Goal: Information Seeking & Learning: Learn about a topic

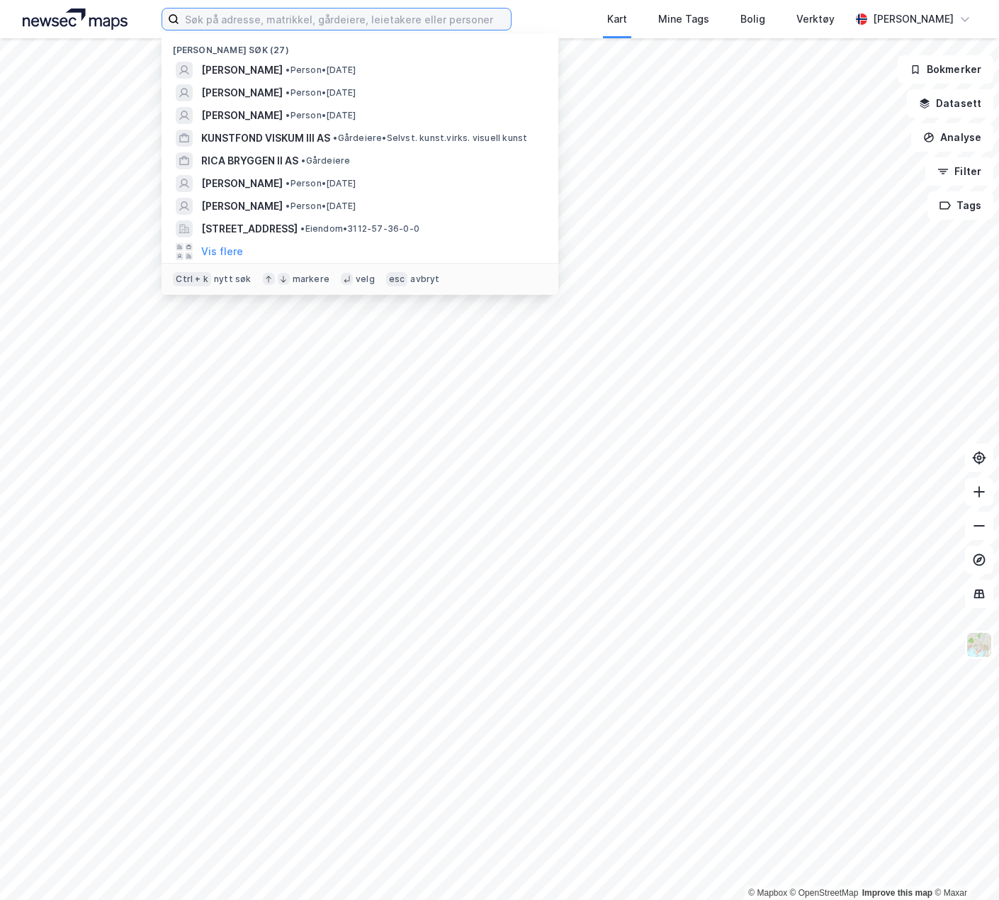
click at [217, 20] on input at bounding box center [345, 19] width 332 height 21
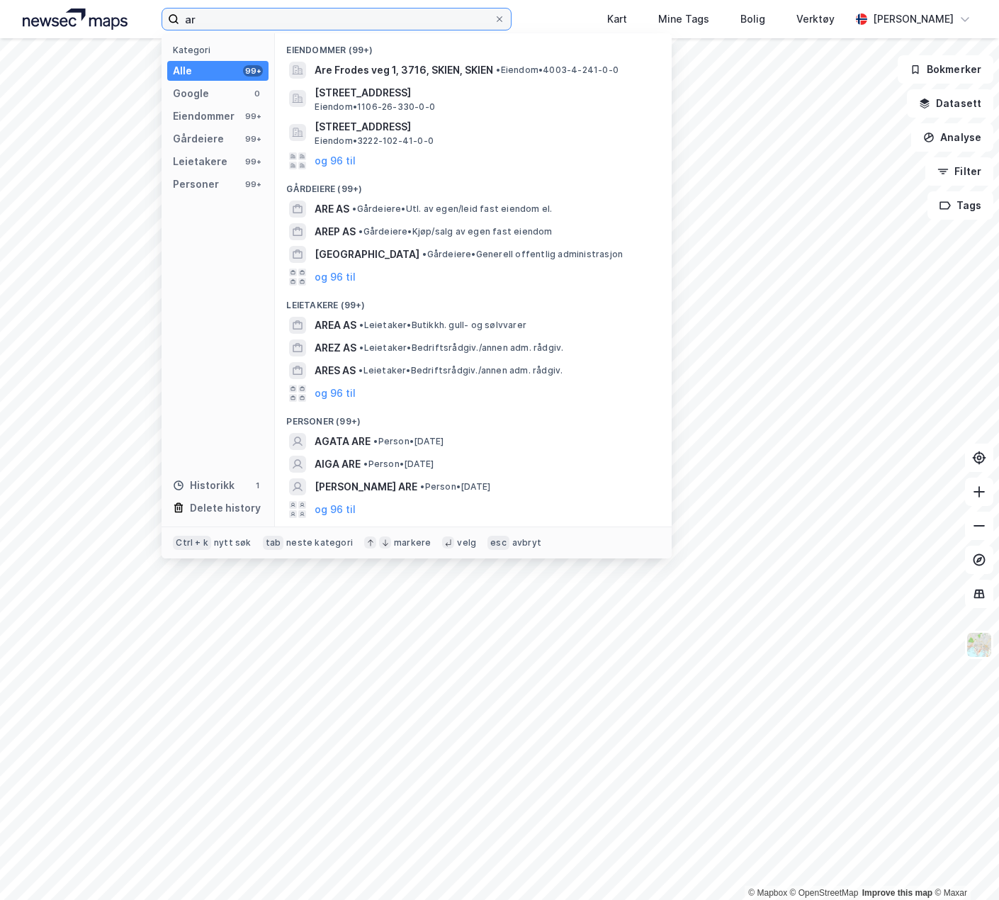
type input "a"
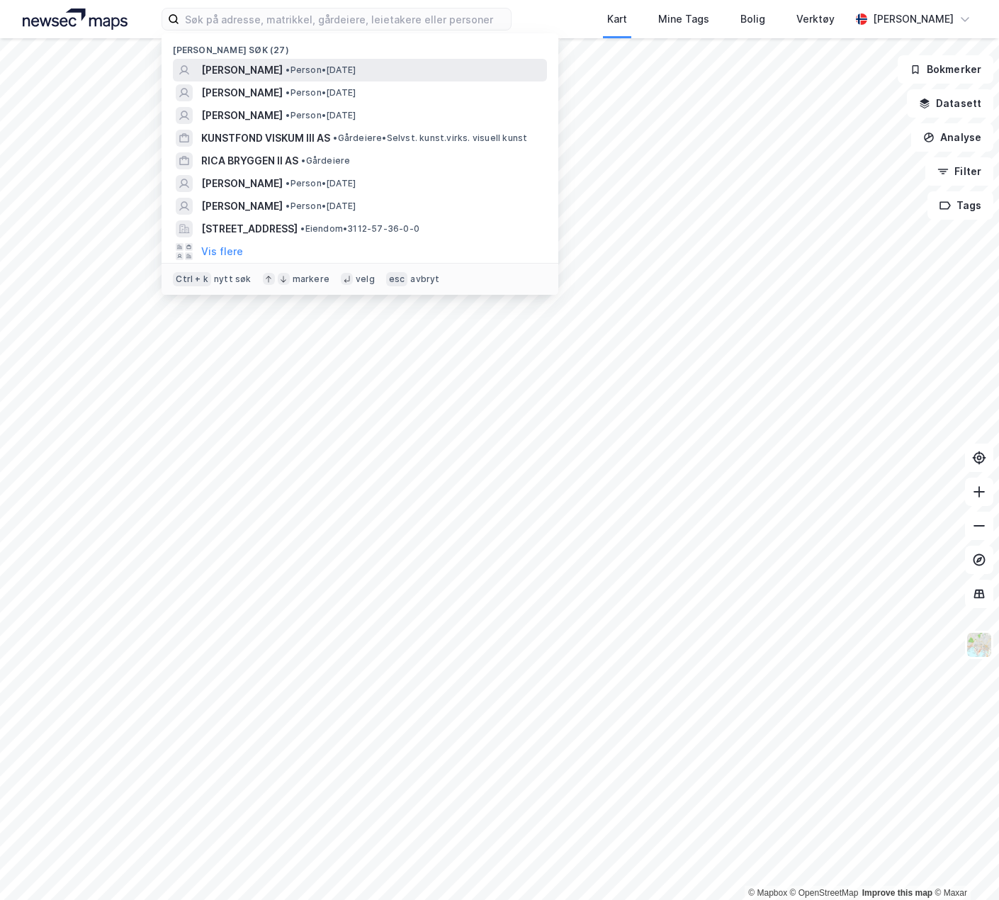
click at [273, 69] on span "[PERSON_NAME]" at bounding box center [241, 70] width 81 height 17
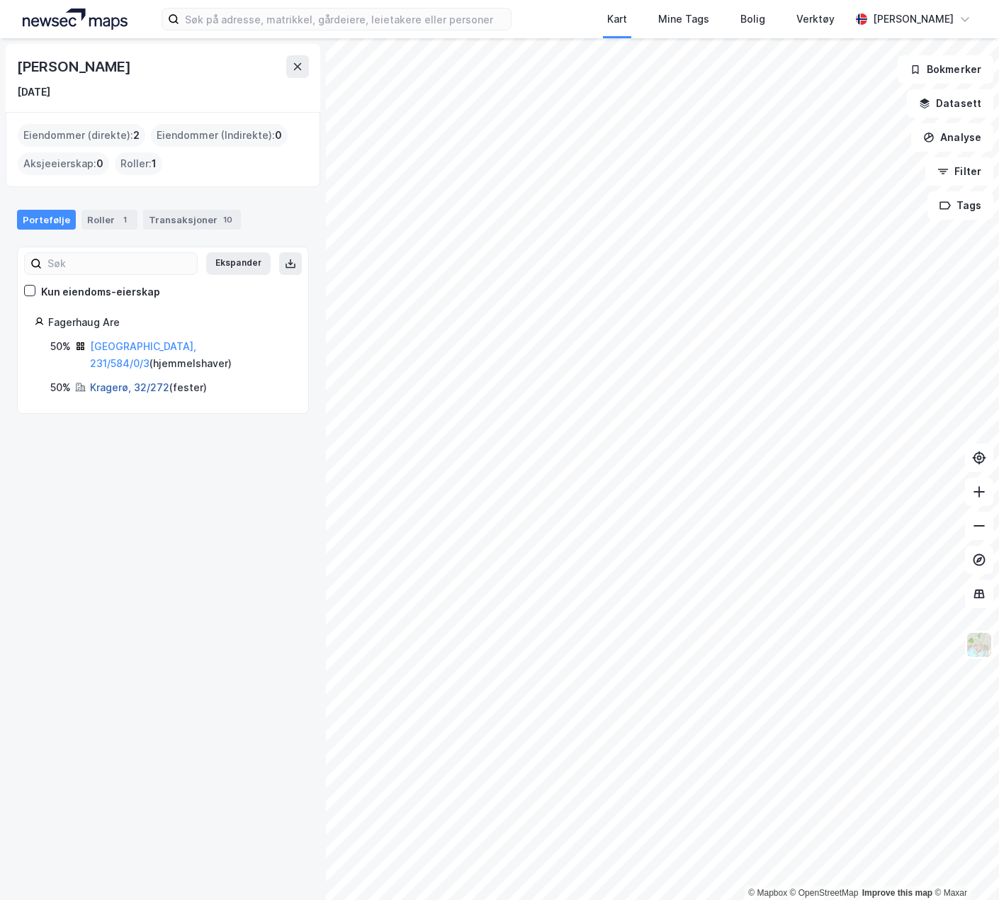
click at [125, 381] on link "Kragerø, 32/272" at bounding box center [129, 387] width 79 height 12
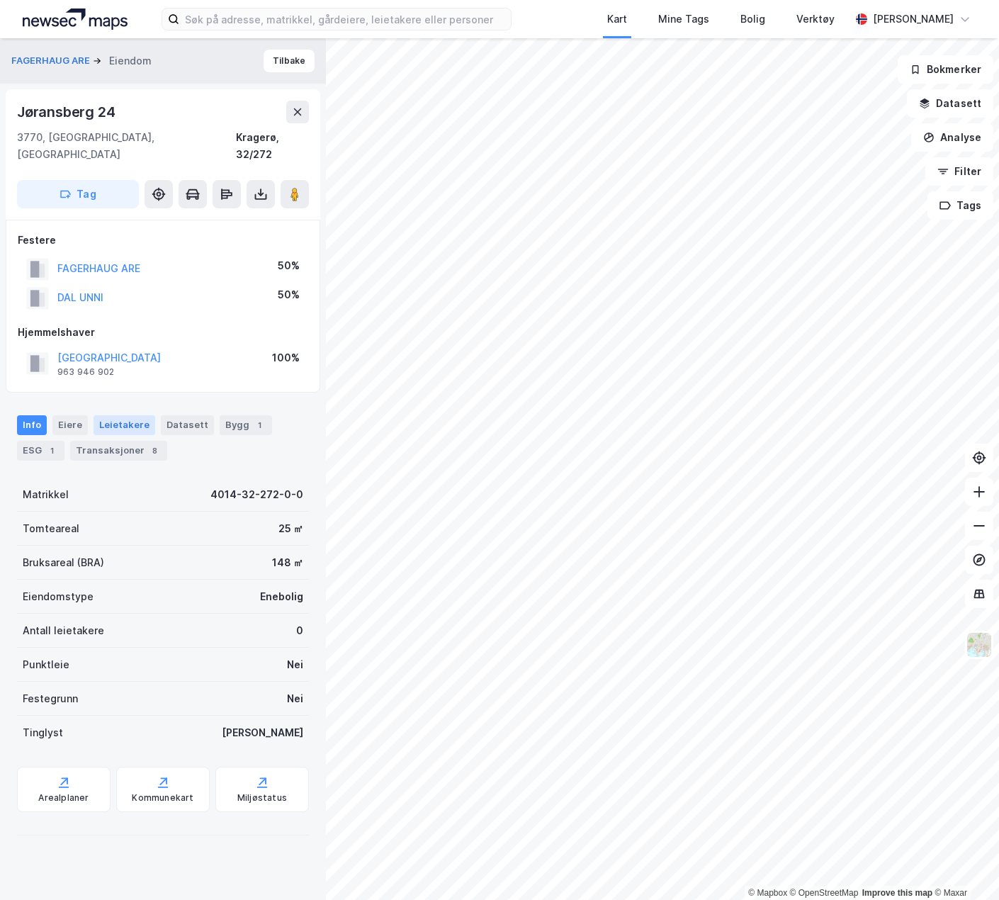
click at [123, 415] on div "Leietakere" at bounding box center [125, 425] width 62 height 20
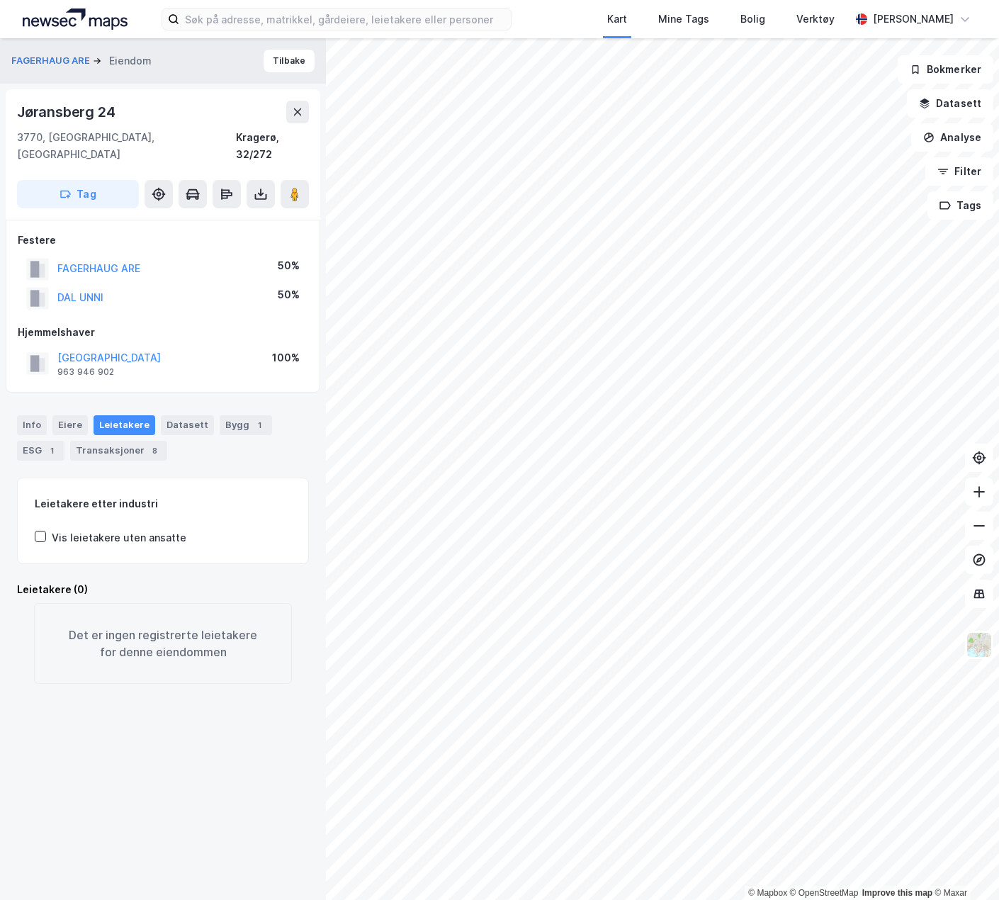
click at [40, 510] on div "Leietakere etter industri Vis leietakere uten ansatte" at bounding box center [163, 520] width 256 height 51
click at [40, 531] on icon at bounding box center [40, 536] width 10 height 10
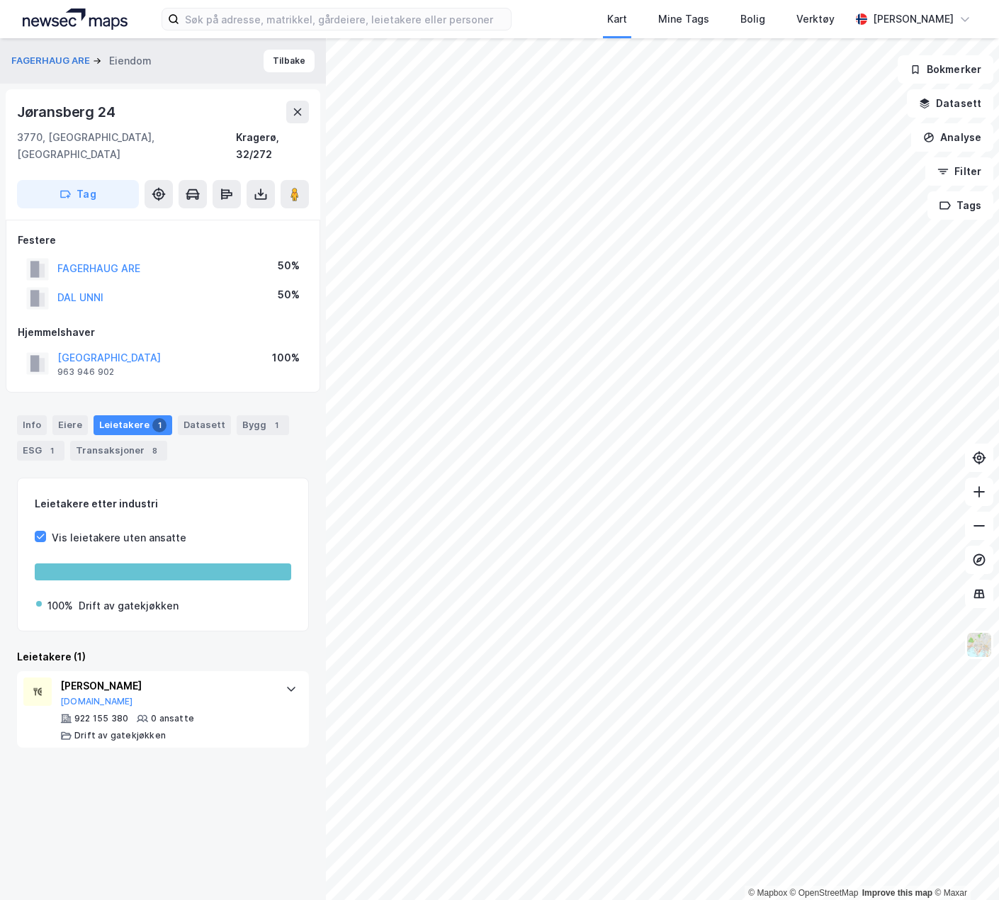
click at [164, 820] on div "FAGERHAUG ARE [PERSON_NAME] 24 3770, [GEOGRAPHIC_DATA], [GEOGRAPHIC_DATA] Krage…" at bounding box center [163, 468] width 326 height 861
click at [122, 677] on div "[PERSON_NAME]" at bounding box center [165, 685] width 211 height 17
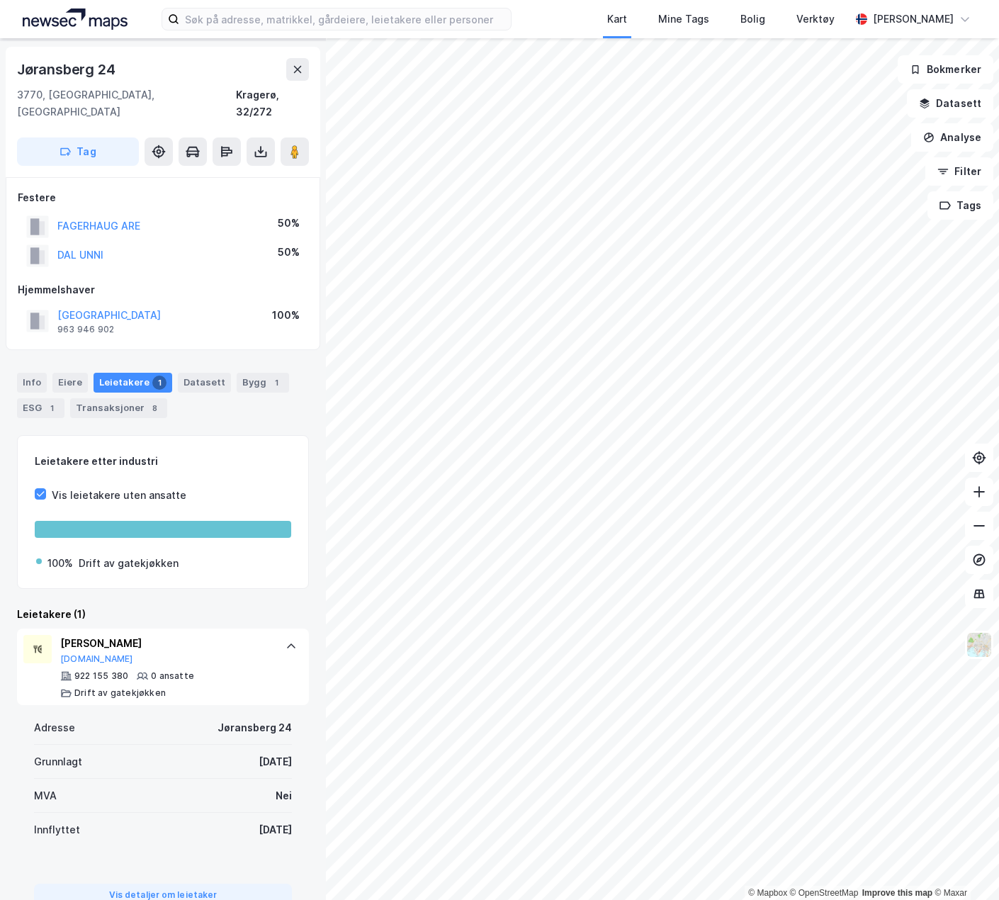
scroll to position [84, 0]
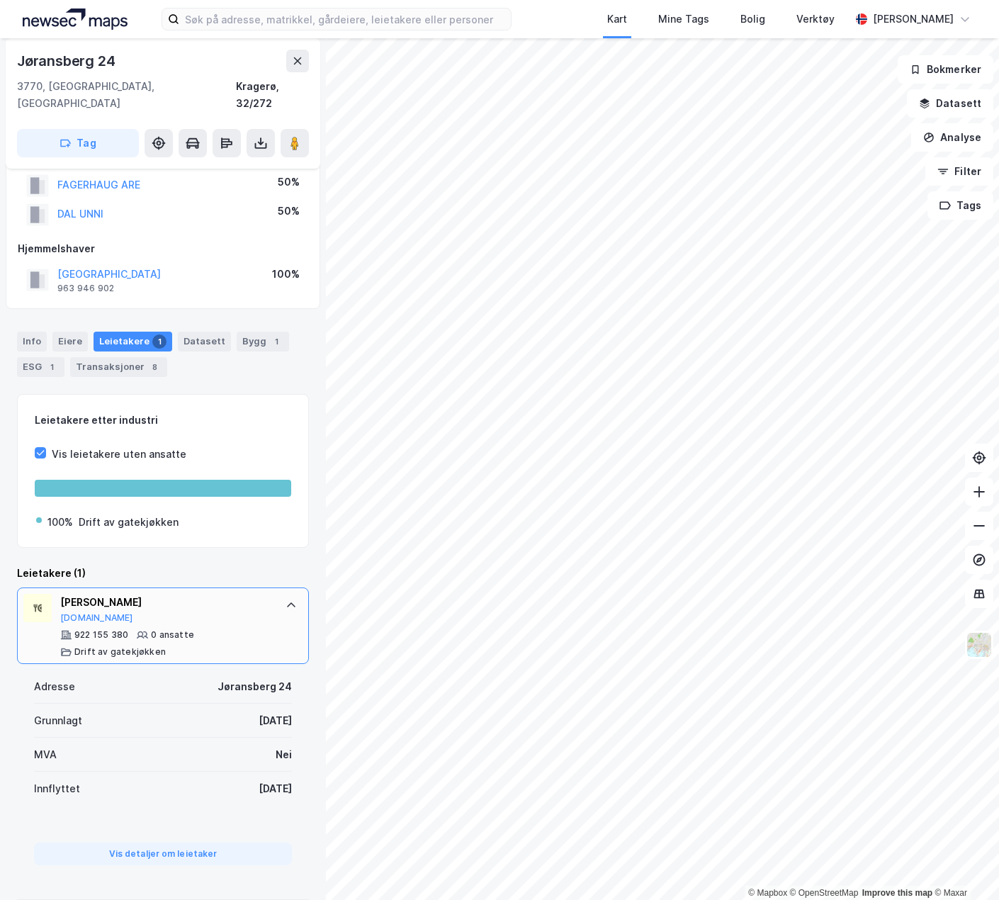
click at [109, 594] on div "[PERSON_NAME]" at bounding box center [165, 602] width 211 height 17
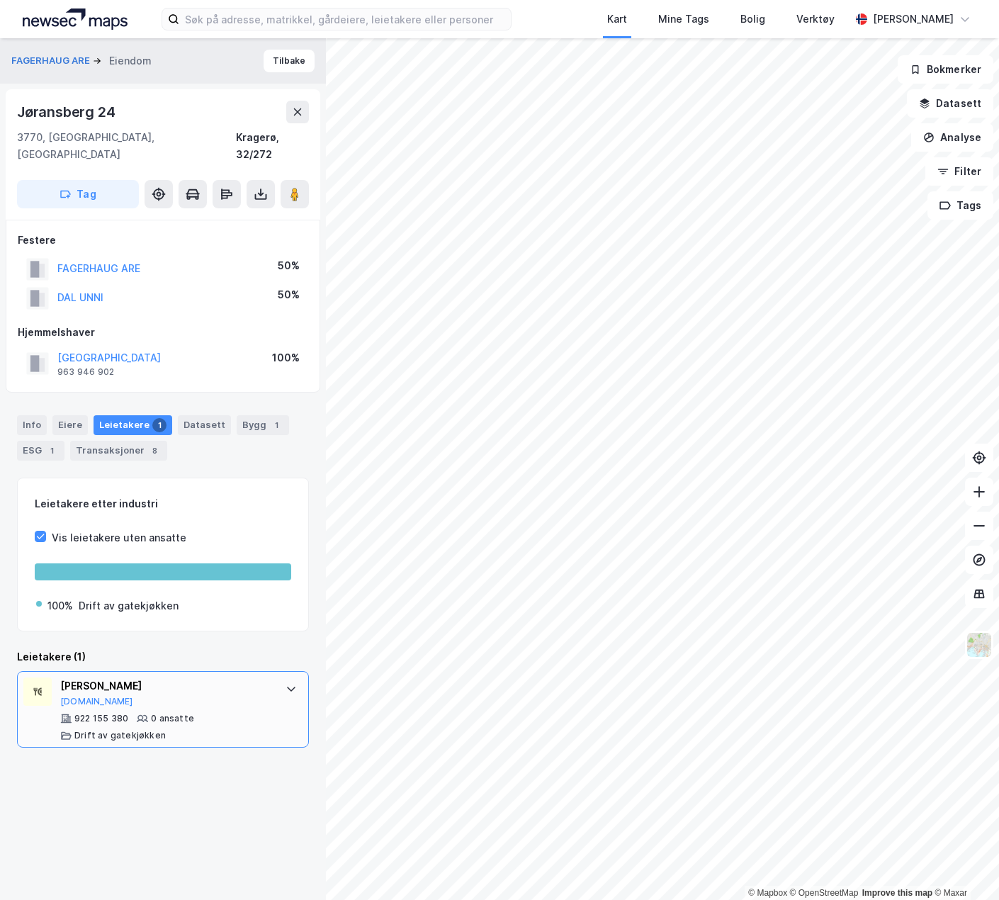
drag, startPoint x: 171, startPoint y: 667, endPoint x: 64, endPoint y: 675, distance: 108.0
click at [64, 677] on div "[PERSON_NAME]" at bounding box center [165, 685] width 211 height 17
copy div "[PERSON_NAME]"
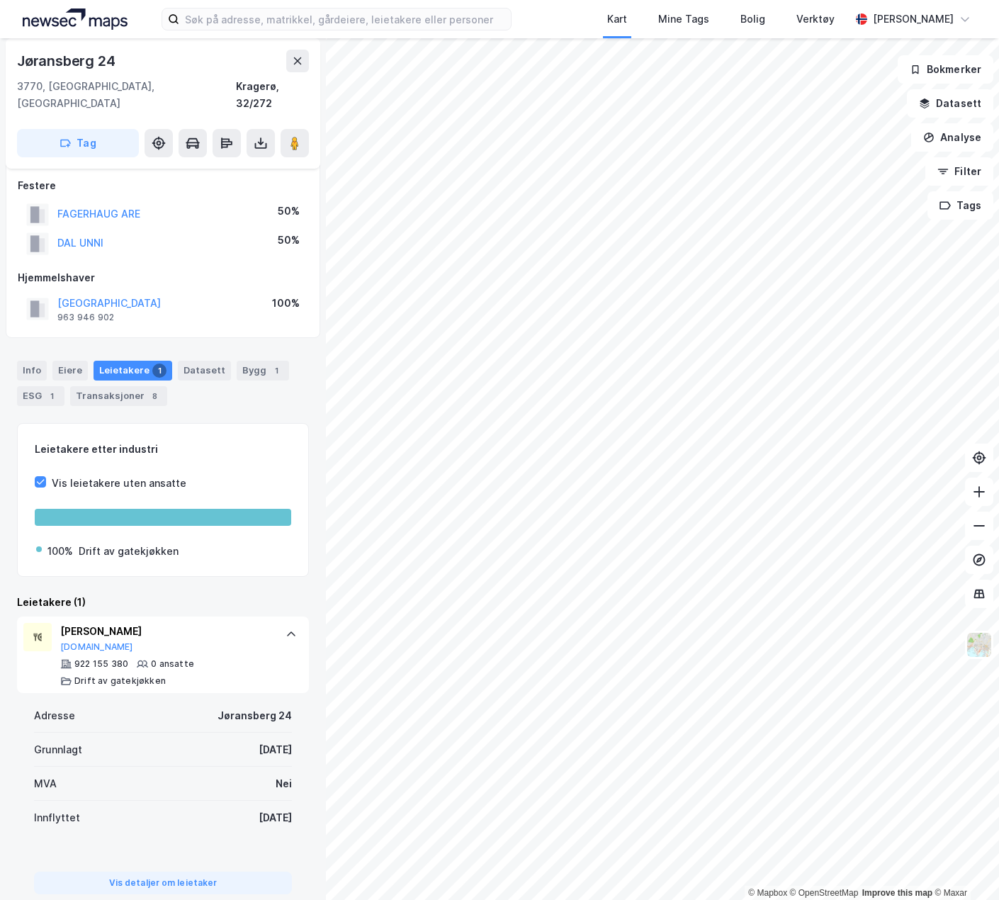
scroll to position [84, 0]
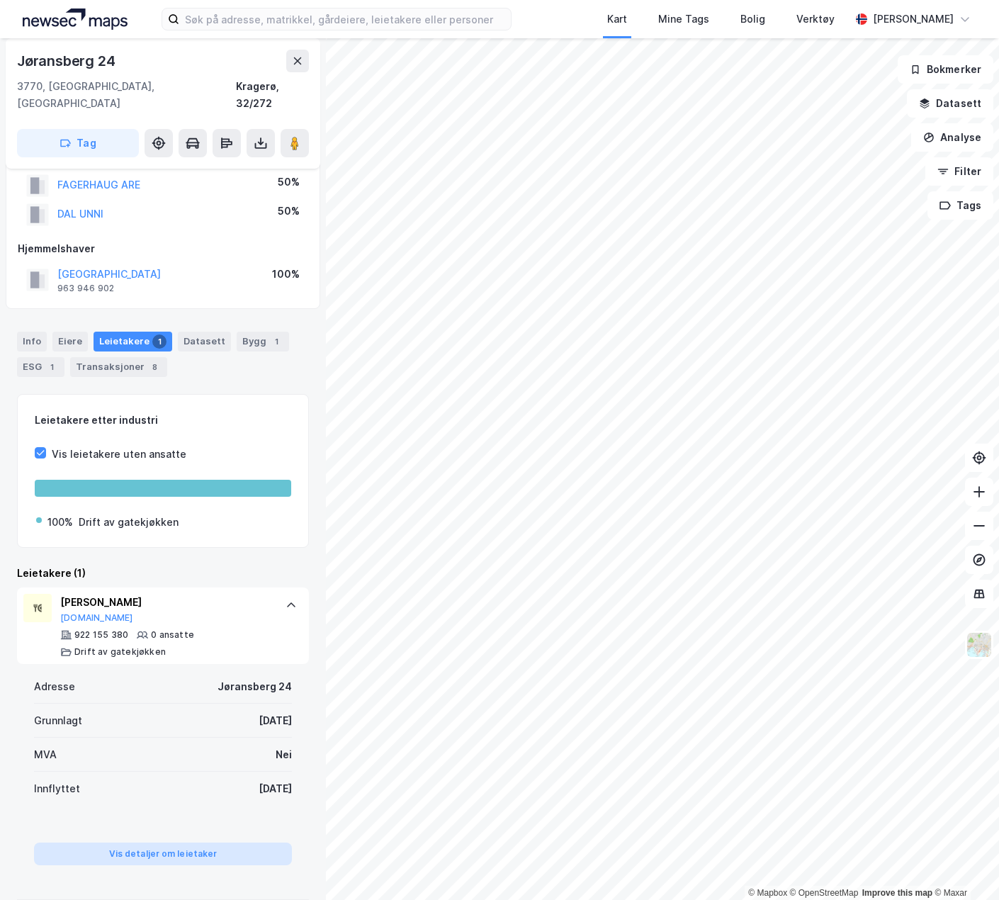
click at [154, 842] on button "Vis detaljer om leietaker" at bounding box center [163, 853] width 258 height 23
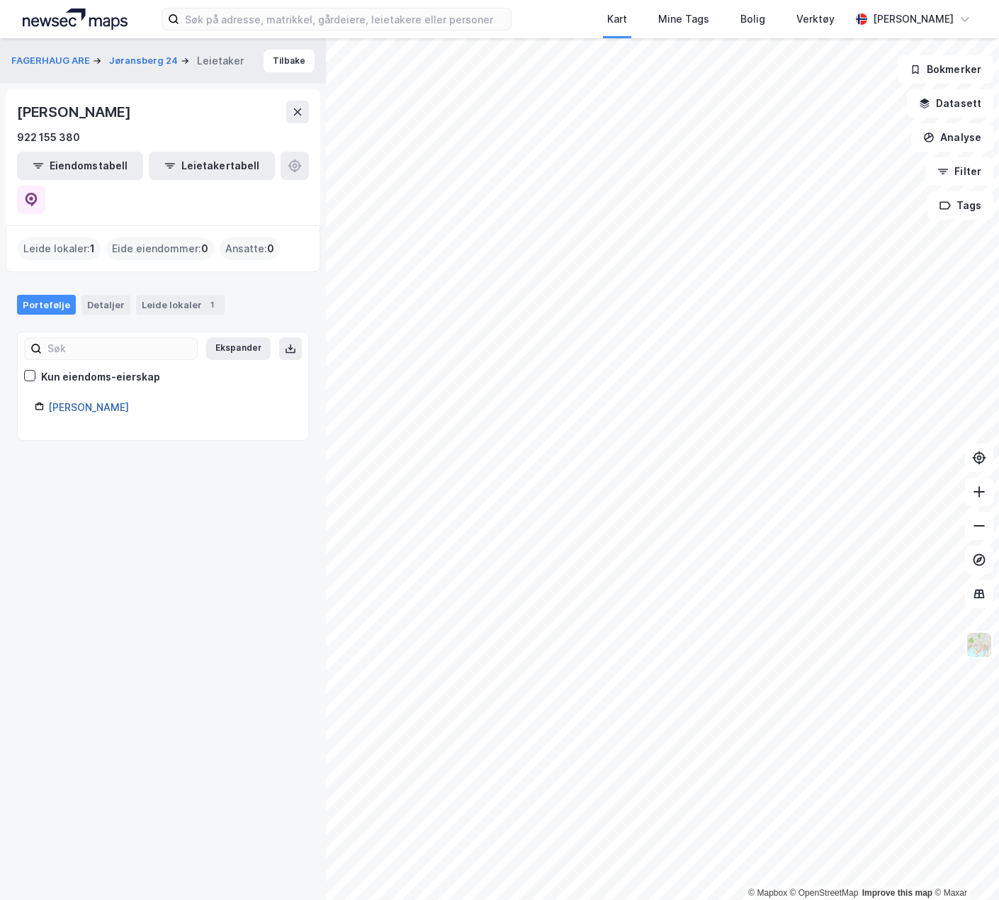
click at [94, 401] on link "[PERSON_NAME]" at bounding box center [88, 407] width 81 height 12
click at [110, 401] on link "[PERSON_NAME]" at bounding box center [88, 407] width 81 height 12
click at [78, 401] on link "[PERSON_NAME]" at bounding box center [88, 407] width 81 height 12
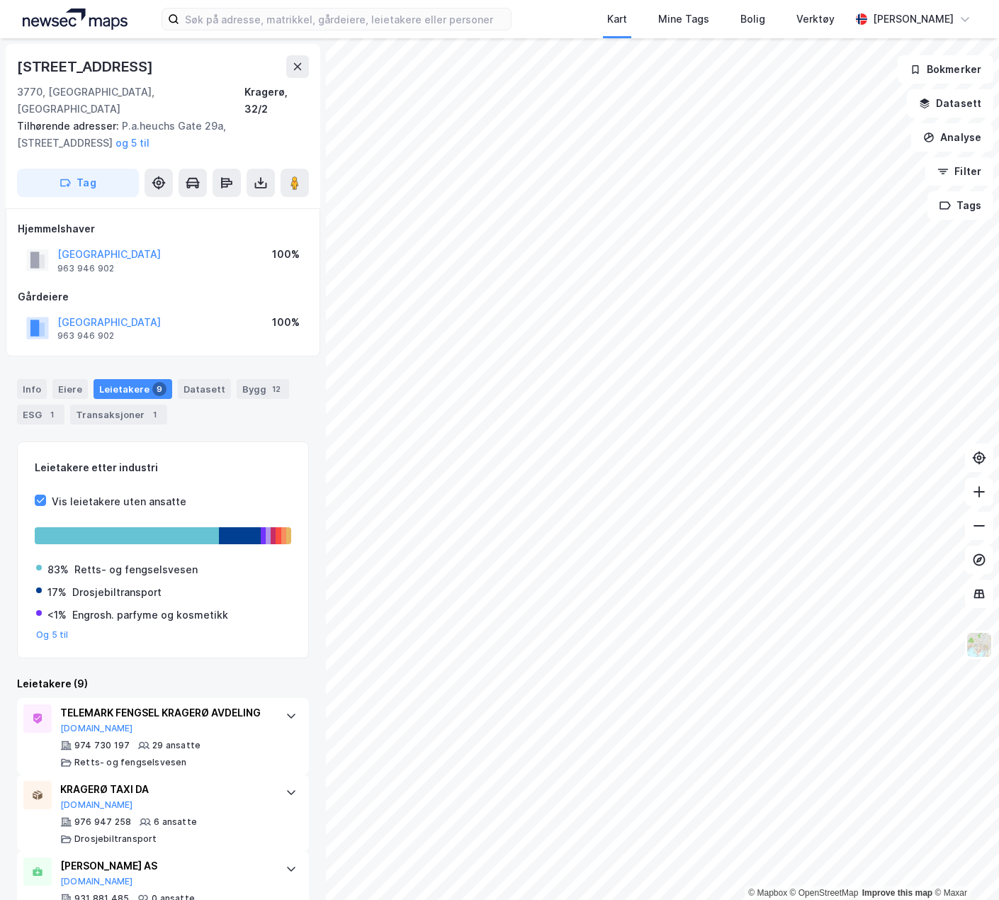
click at [612, 899] on html "Kart Mine Tags Bolig Verktøy [PERSON_NAME] © Mapbox © OpenStreetMap Improve thi…" at bounding box center [499, 450] width 999 height 900
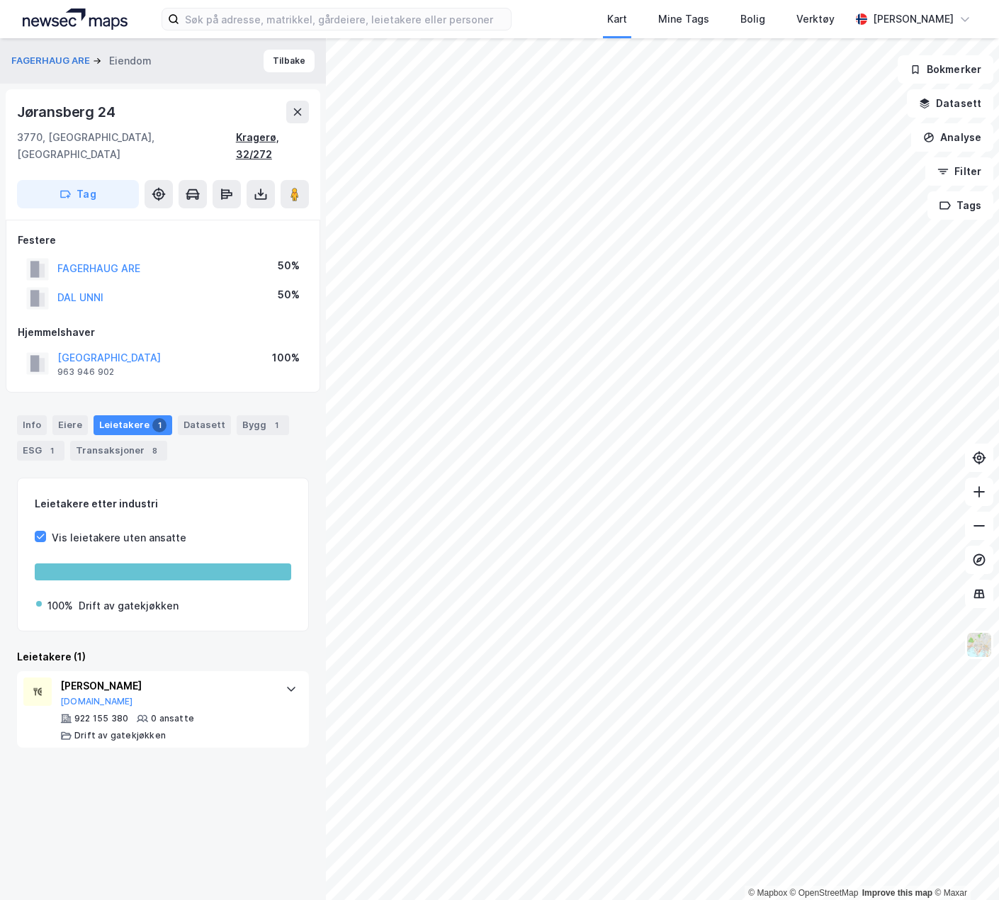
click at [271, 140] on div "Kragerø, 32/272" at bounding box center [272, 146] width 73 height 34
drag, startPoint x: 220, startPoint y: 135, endPoint x: 309, endPoint y: 137, distance: 88.6
click at [309, 137] on div "[STREET_ADDRESS]" at bounding box center [163, 154] width 315 height 130
copy div "Kragerø, 32/272"
click at [0, 0] on button "[GEOGRAPHIC_DATA]" at bounding box center [0, 0] width 0 height 0
